Goal: Contribute content: Add original content to the website for others to see

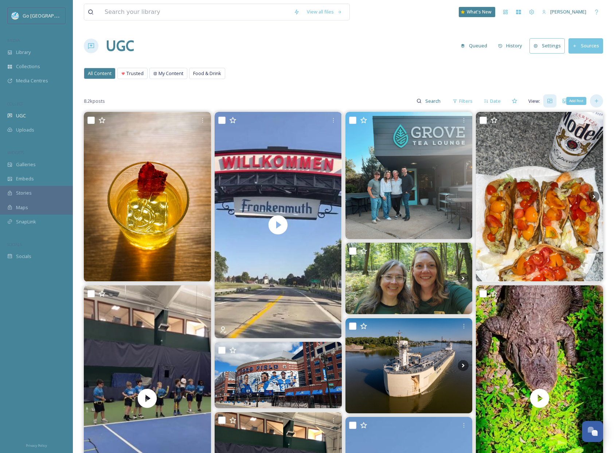
click at [596, 106] on div "Add Post" at bounding box center [596, 100] width 13 height 13
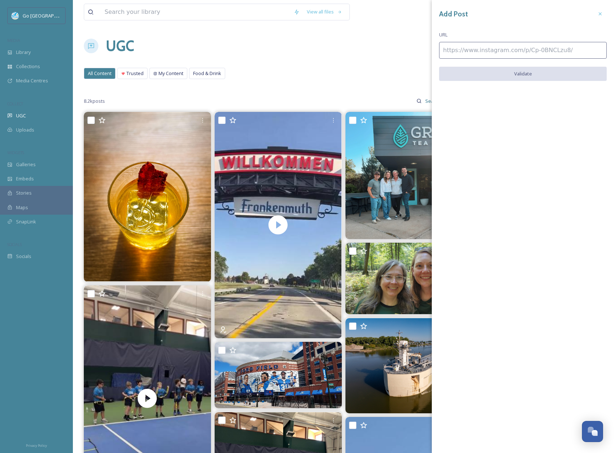
click at [486, 57] on input at bounding box center [523, 50] width 168 height 17
paste input "[URL][DOMAIN_NAME]"
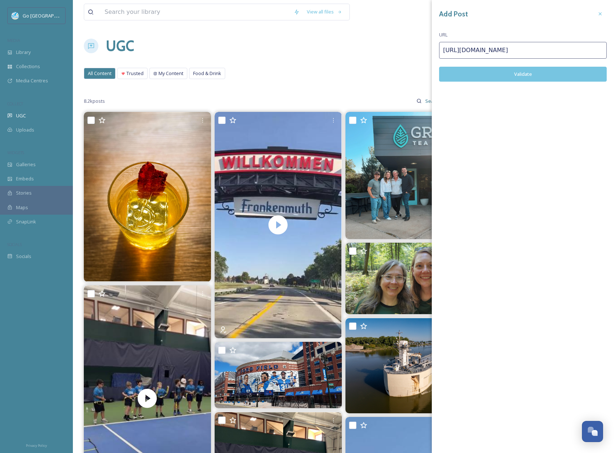
type input "[URL][DOMAIN_NAME]"
drag, startPoint x: 516, startPoint y: 70, endPoint x: 599, endPoint y: 90, distance: 85.8
click at [516, 70] on button "Validate" at bounding box center [523, 74] width 168 height 15
click at [543, 74] on button "Add Post" at bounding box center [523, 74] width 168 height 15
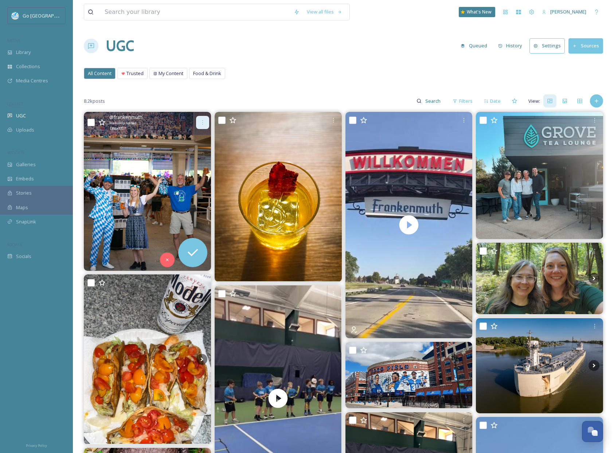
click at [200, 122] on icon at bounding box center [203, 123] width 6 height 6
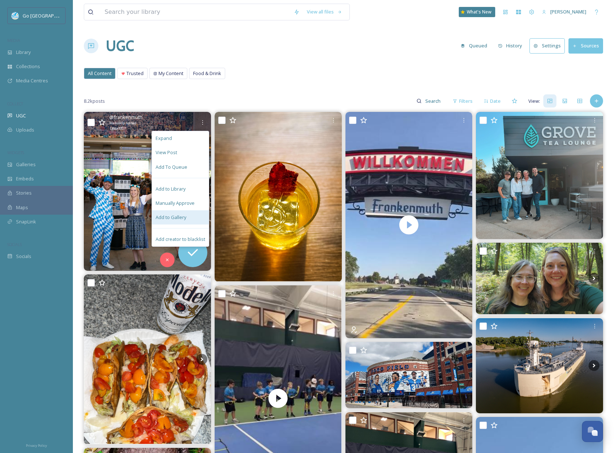
click at [184, 220] on span "Add to Gallery" at bounding box center [171, 217] width 31 height 7
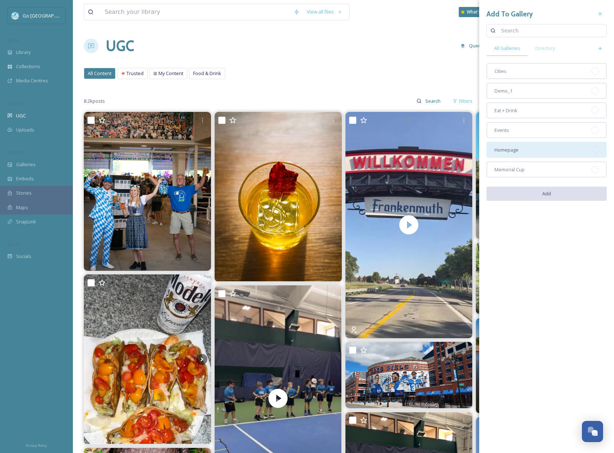
click at [567, 152] on div "Homepage" at bounding box center [547, 150] width 120 height 16
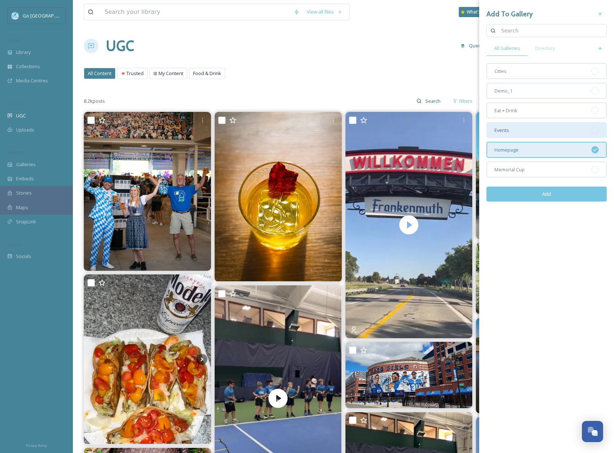
click at [546, 132] on div "Events" at bounding box center [547, 130] width 120 height 16
click at [548, 195] on button "Add" at bounding box center [547, 194] width 120 height 15
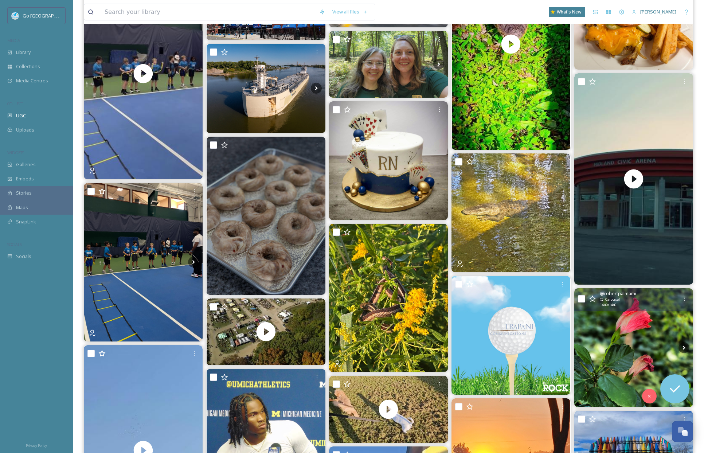
scroll to position [392, 0]
